Goal: Find specific page/section: Find specific page/section

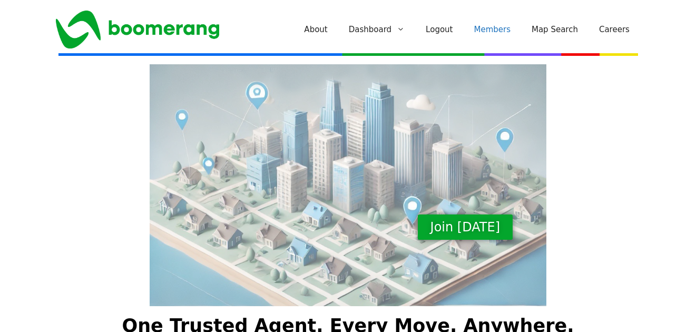
click at [495, 28] on link "Members" at bounding box center [493, 30] width 58 height 32
click at [498, 28] on link "Members" at bounding box center [493, 30] width 58 height 32
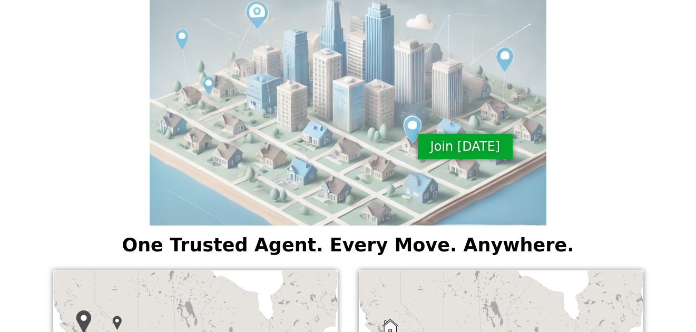
scroll to position [14, 0]
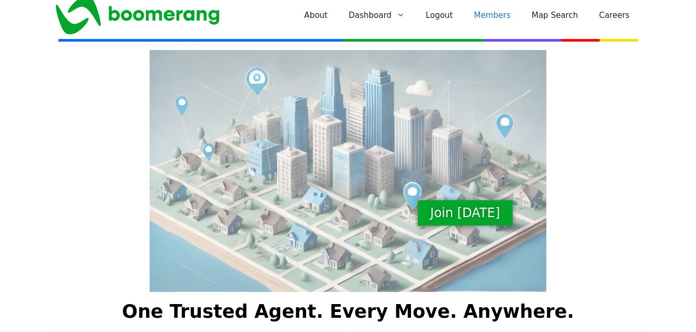
click at [503, 16] on link "Members" at bounding box center [493, 15] width 58 height 32
